Goal: Use online tool/utility: Utilize a website feature to perform a specific function

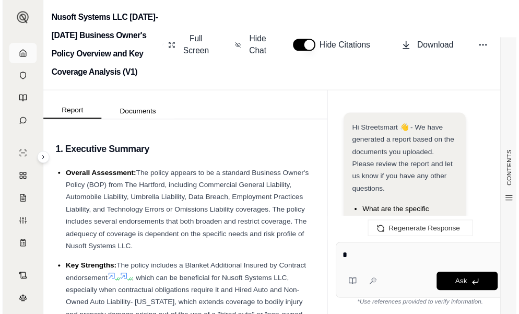
scroll to position [3458, 0]
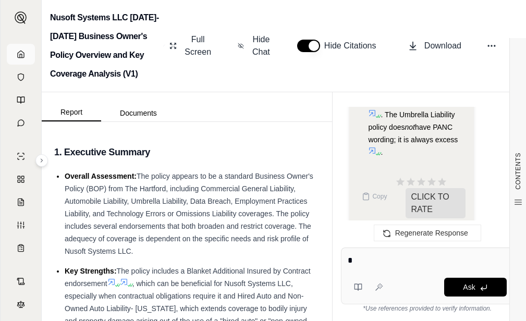
click at [20, 51] on icon at bounding box center [21, 54] width 8 height 8
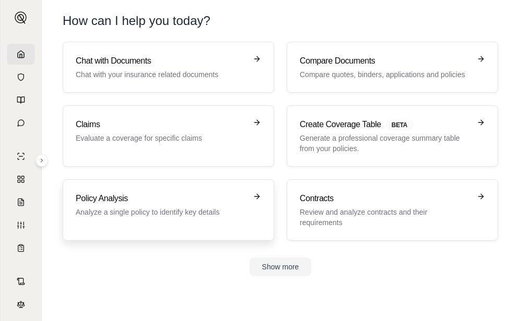
click at [147, 199] on h3 "Policy Analysis" at bounding box center [161, 199] width 171 height 13
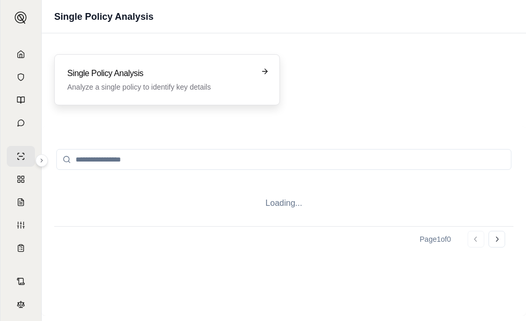
click at [138, 88] on p "Analyze a single policy to identify key details" at bounding box center [159, 87] width 185 height 10
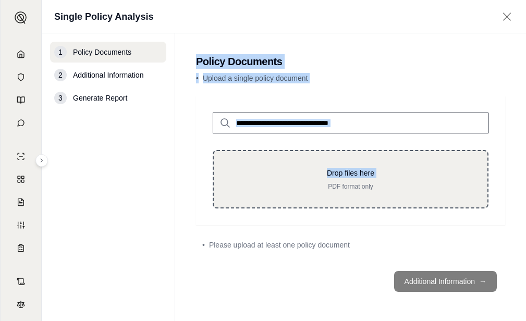
drag, startPoint x: 297, startPoint y: 170, endPoint x: 288, endPoint y: 187, distance: 19.4
click at [305, 188] on div "1 Policy Documents 2 Additional Information 3 Generate Report Policy Documents …" at bounding box center [284, 177] width 485 height 288
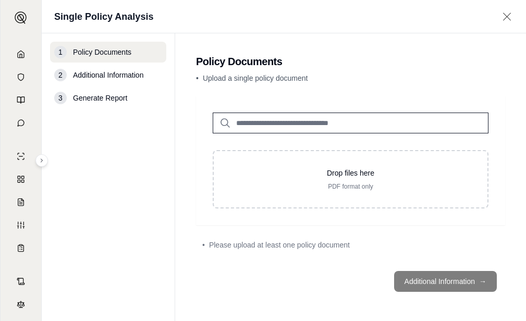
click at [114, 214] on nav "1 Policy Documents 2 Additional Information 3 Generate Report" at bounding box center [109, 177] width 134 height 288
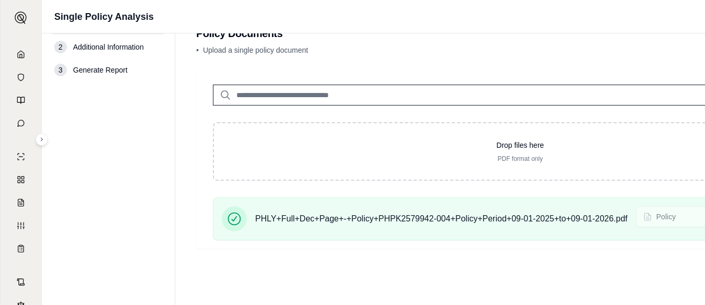
scroll to position [30, 0]
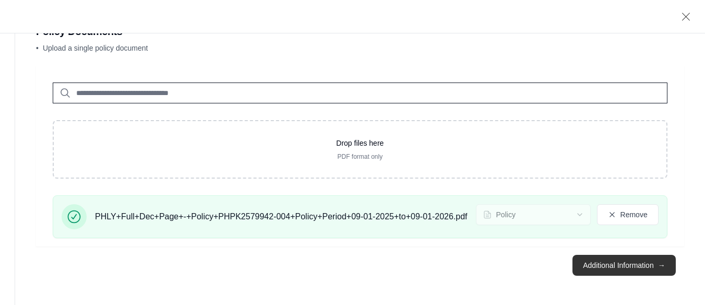
click at [526, 268] on button "Additional Information →" at bounding box center [623, 265] width 103 height 21
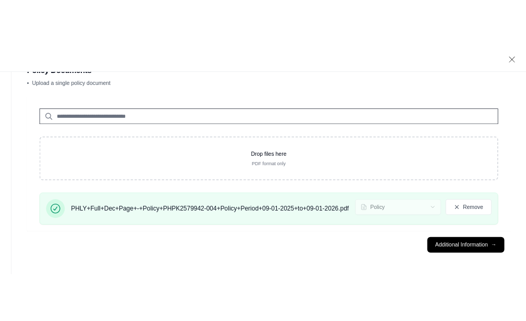
scroll to position [0, 0]
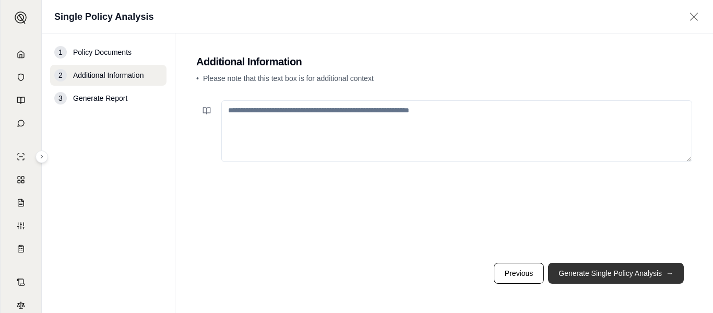
click at [526, 278] on button "Generate Single Policy Analysis →" at bounding box center [616, 272] width 136 height 21
